Goal: Information Seeking & Learning: Understand process/instructions

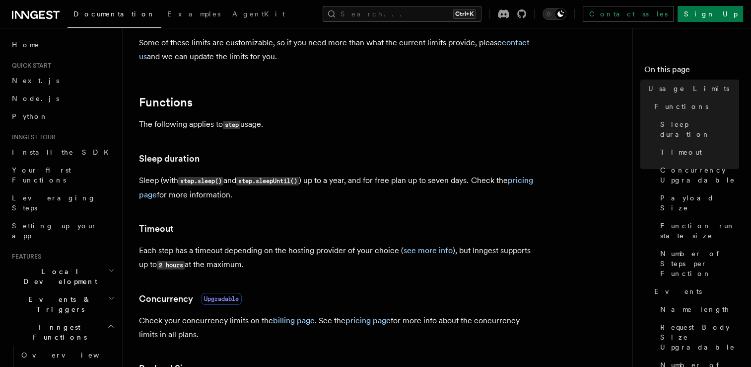
scroll to position [97, 0]
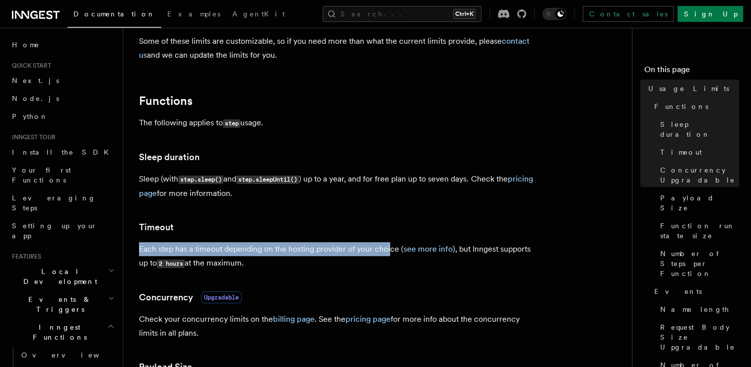
drag, startPoint x: 131, startPoint y: 246, endPoint x: 389, endPoint y: 252, distance: 258.3
drag, startPoint x: 389, startPoint y: 252, endPoint x: 360, endPoint y: 253, distance: 29.3
click at [360, 253] on p "Each step has a timeout depending on the hosting provider of your choice ( see …" at bounding box center [337, 256] width 397 height 28
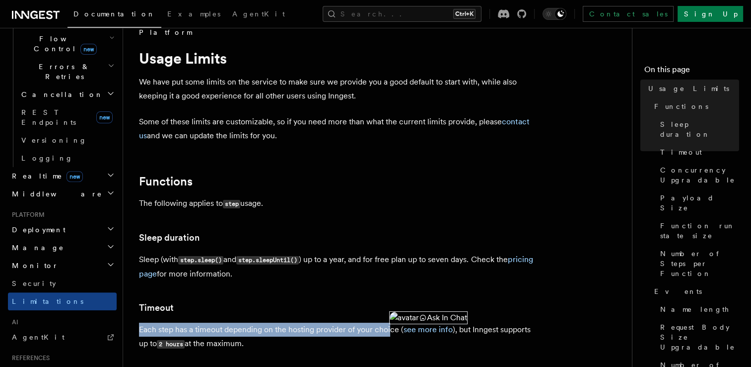
scroll to position [17, 0]
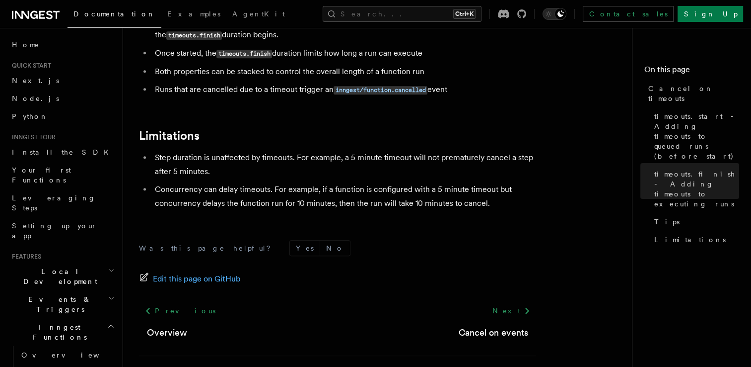
scroll to position [984, 0]
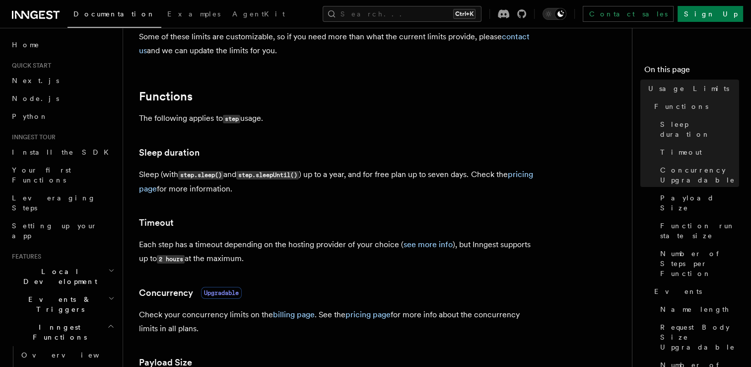
scroll to position [102, 0]
click at [423, 240] on link "see more info" at bounding box center [428, 242] width 49 height 9
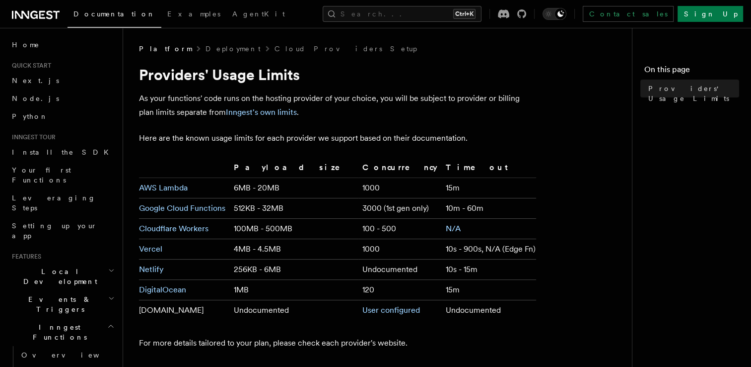
click at [442, 267] on td "10s - 15m" at bounding box center [489, 269] width 94 height 20
drag, startPoint x: 433, startPoint y: 267, endPoint x: 441, endPoint y: 282, distance: 16.9
click at [442, 282] on td "15m" at bounding box center [489, 290] width 94 height 20
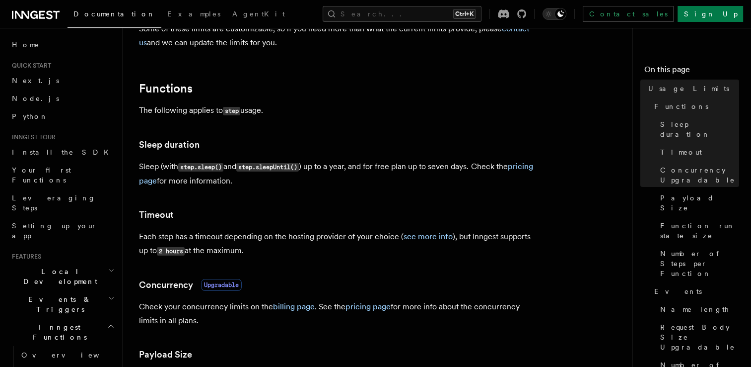
scroll to position [109, 0]
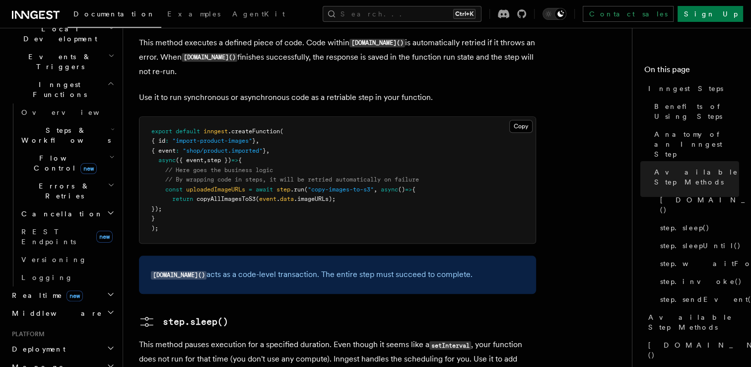
scroll to position [1493, 0]
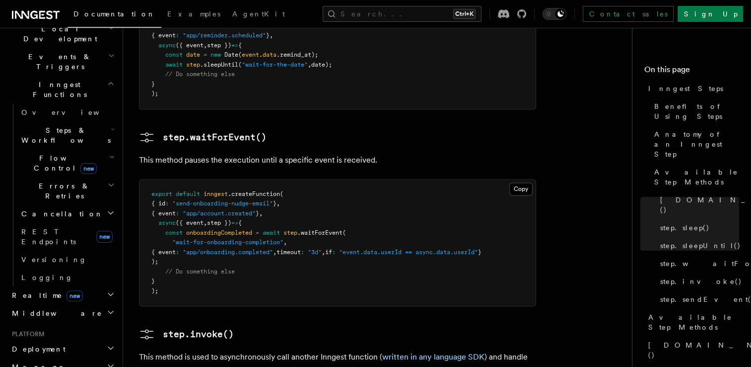
click at [240, 229] on span "onboardingCompleted" at bounding box center [219, 232] width 66 height 7
drag, startPoint x: 240, startPoint y: 163, endPoint x: 320, endPoint y: 161, distance: 79.5
click at [320, 229] on span ".waitForEvent" at bounding box center [319, 232] width 45 height 7
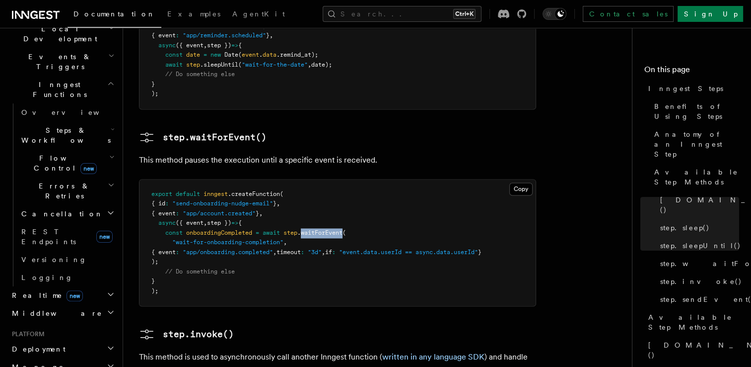
click at [320, 229] on span ".waitForEvent" at bounding box center [319, 232] width 45 height 7
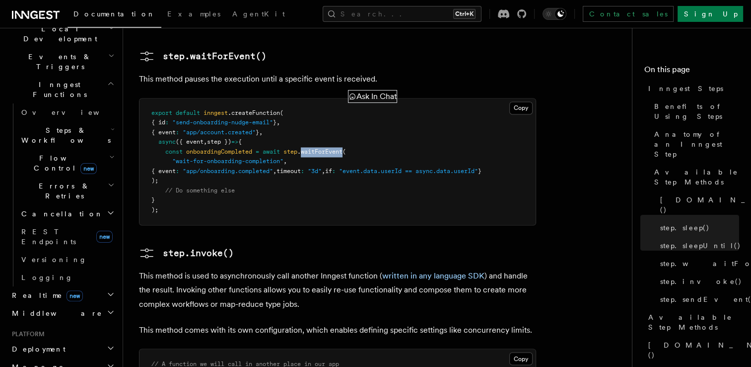
scroll to position [1573, 0]
